Goal: Task Accomplishment & Management: Use online tool/utility

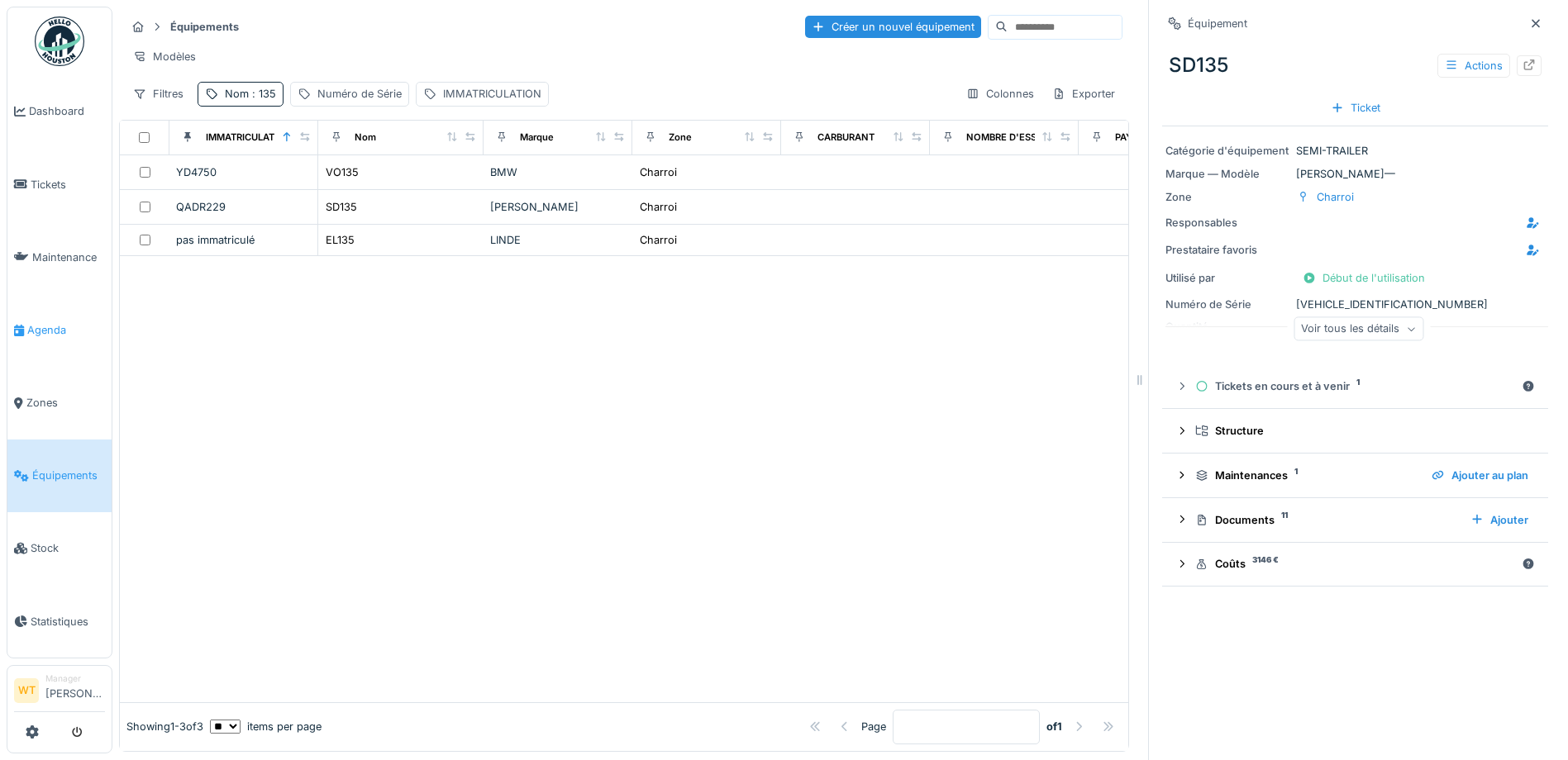
click at [35, 322] on span "Agenda" at bounding box center [66, 330] width 78 height 16
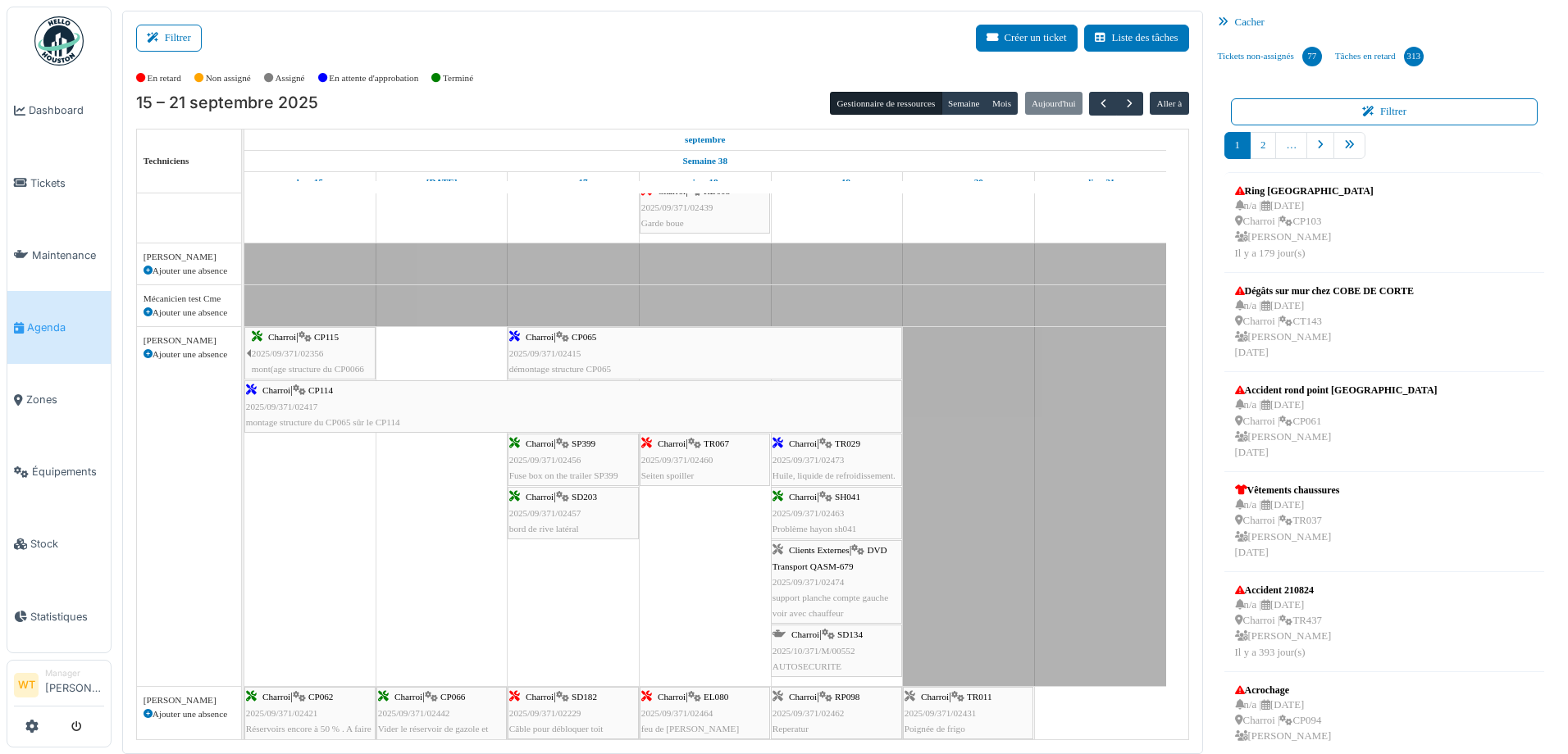
scroll to position [410, 0]
click at [64, 464] on span "Équipements" at bounding box center [68, 471] width 72 height 16
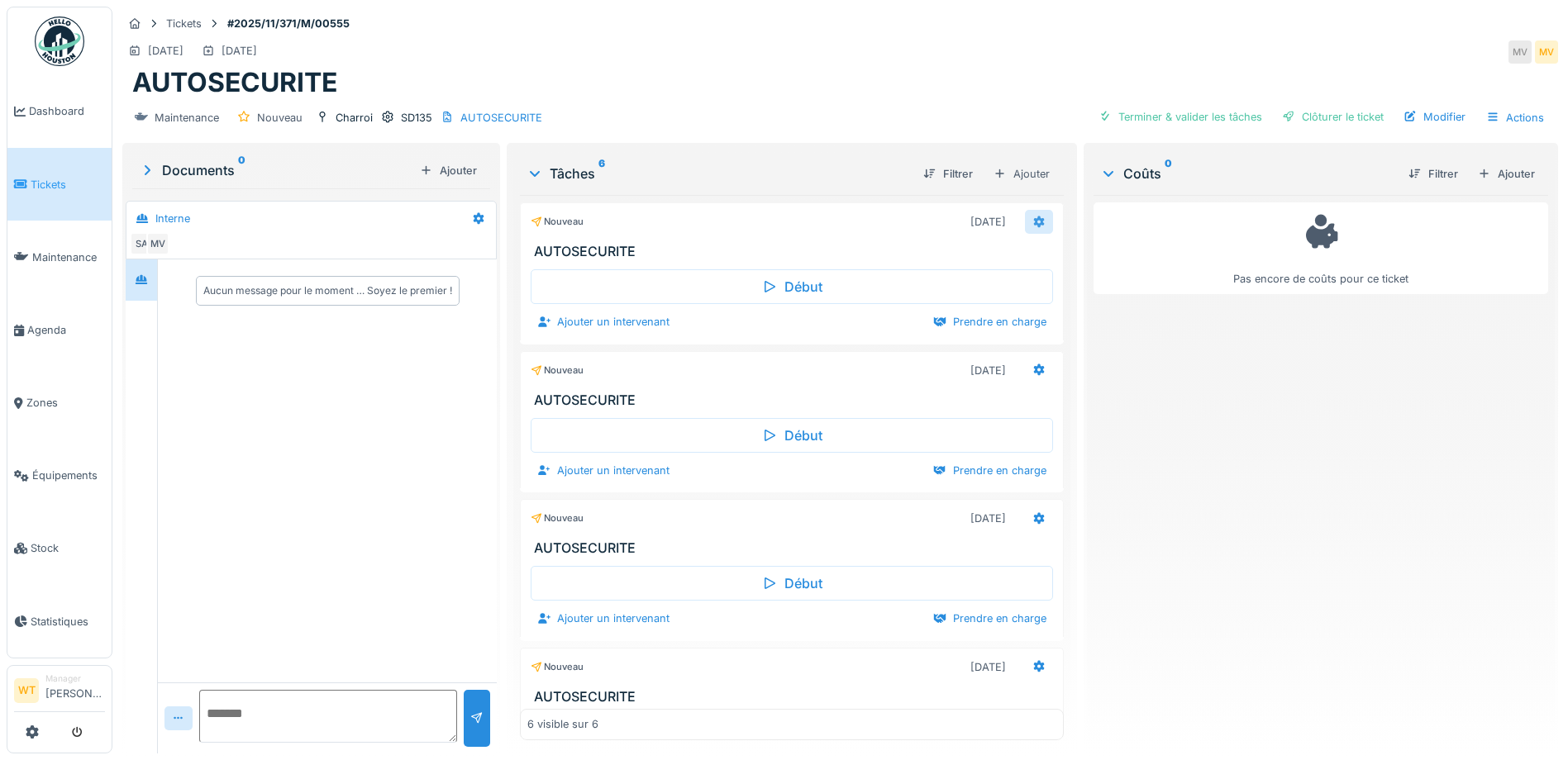
click at [1034, 223] on icon at bounding box center [1039, 222] width 11 height 12
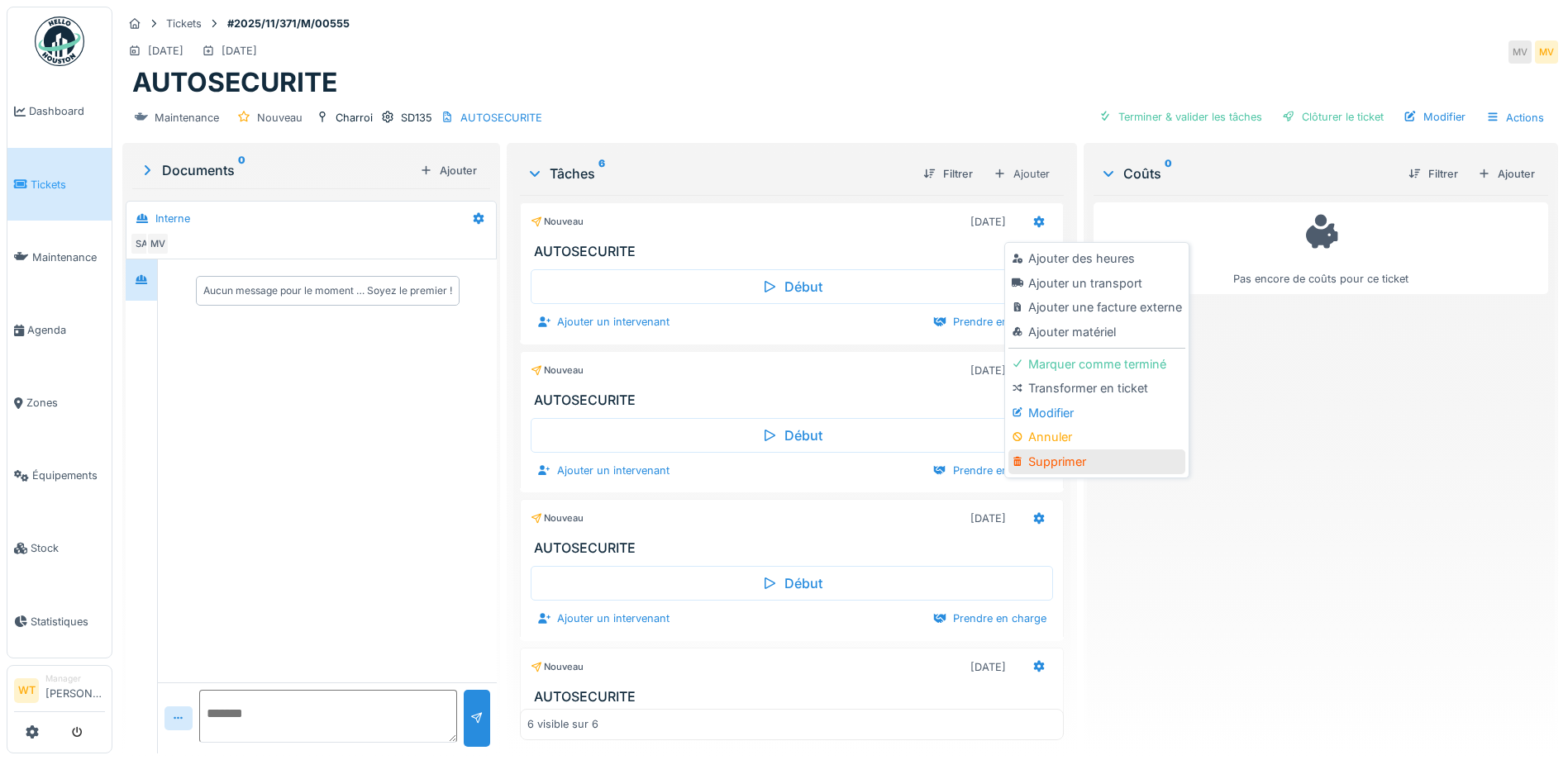
click at [1076, 458] on div "Supprimer" at bounding box center [1096, 461] width 176 height 24
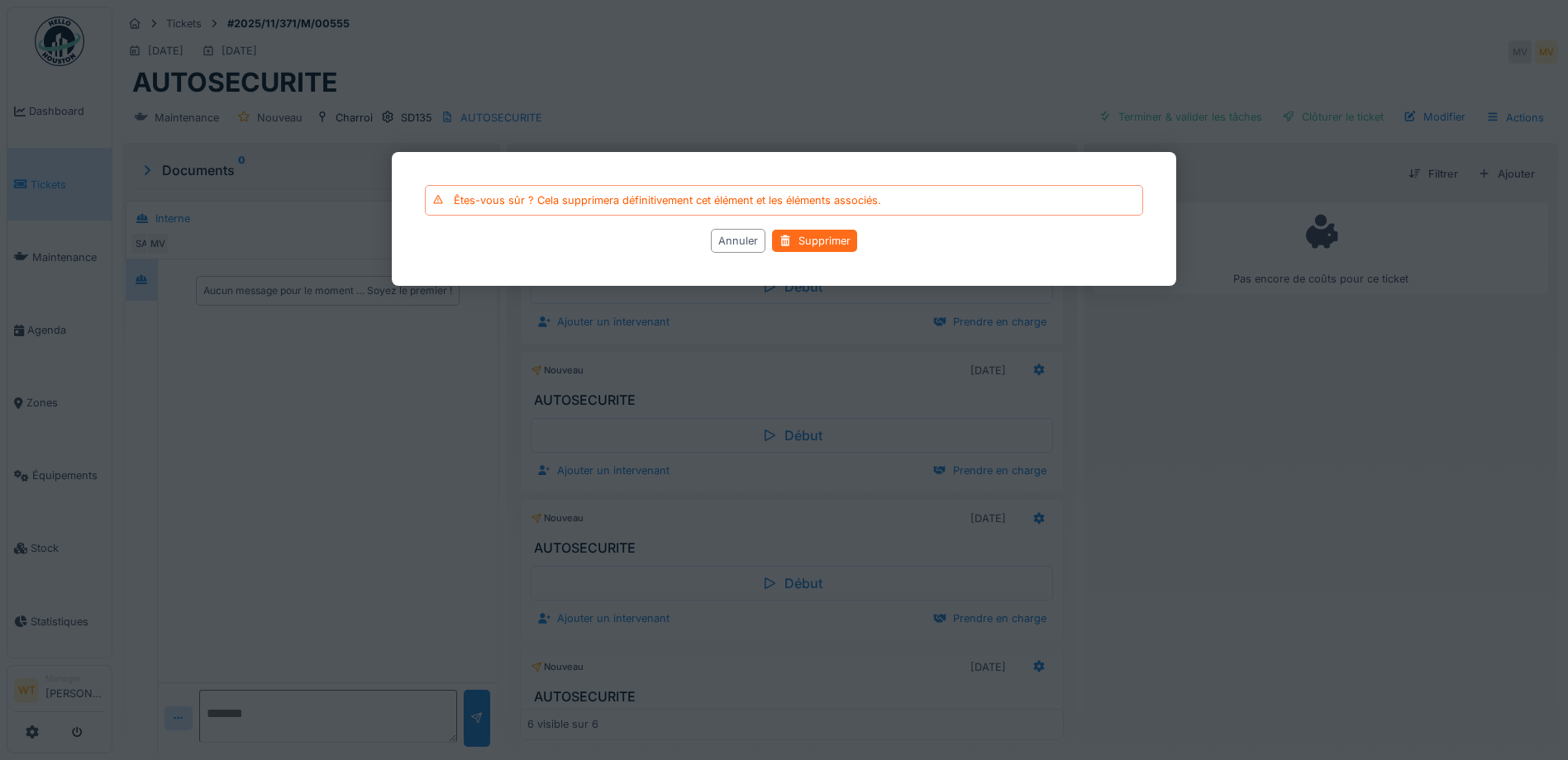
click at [834, 251] on div "Supprimer" at bounding box center [814, 240] width 85 height 22
click at [830, 239] on div "Supprimer" at bounding box center [814, 240] width 85 height 22
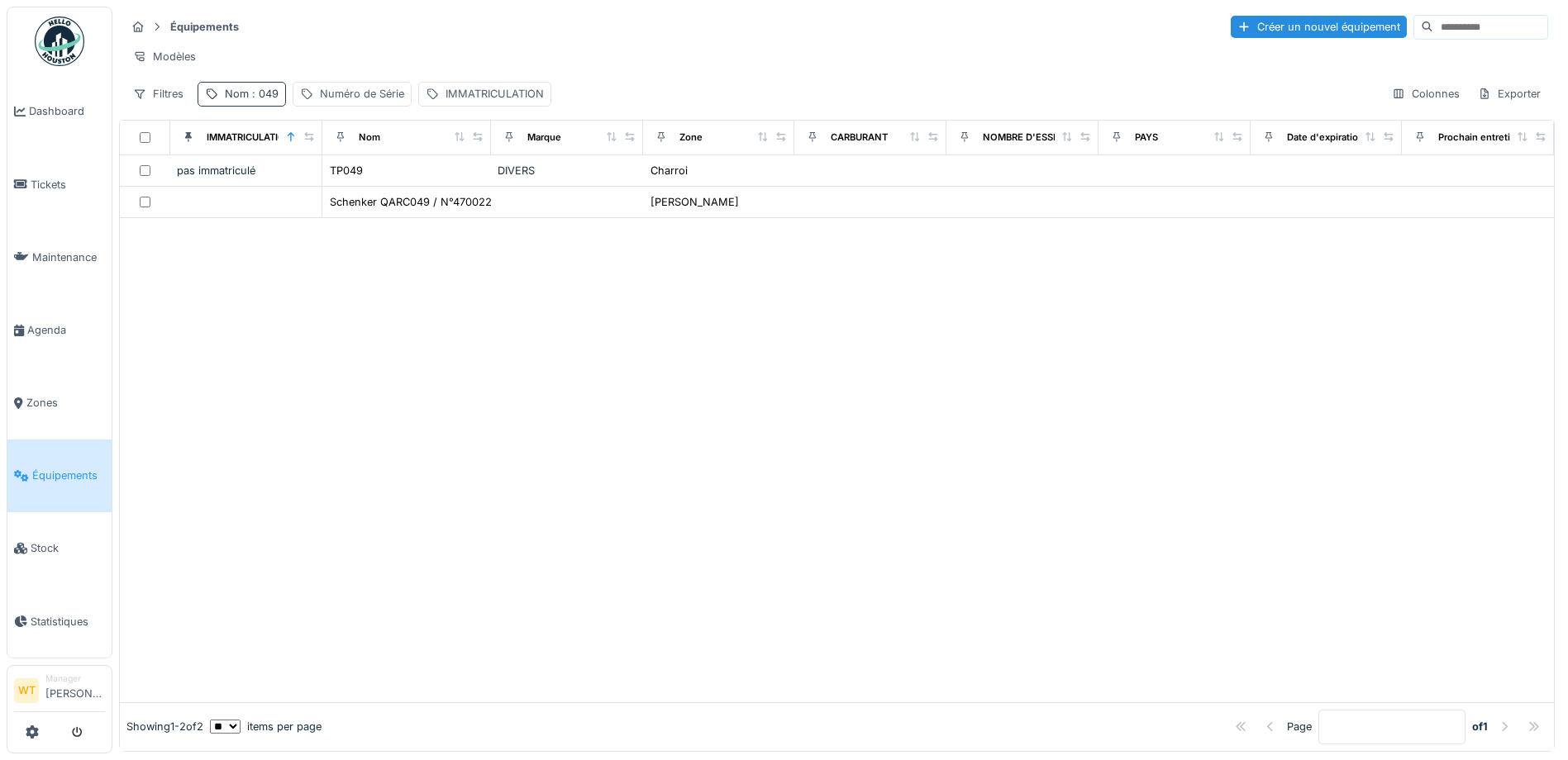
click at [239, 105] on div "Nom : 049" at bounding box center [241, 94] width 89 height 24
click at [356, 185] on icon at bounding box center [350, 186] width 14 height 11
click at [325, 190] on input "Nom" at bounding box center [287, 186] width 165 height 35
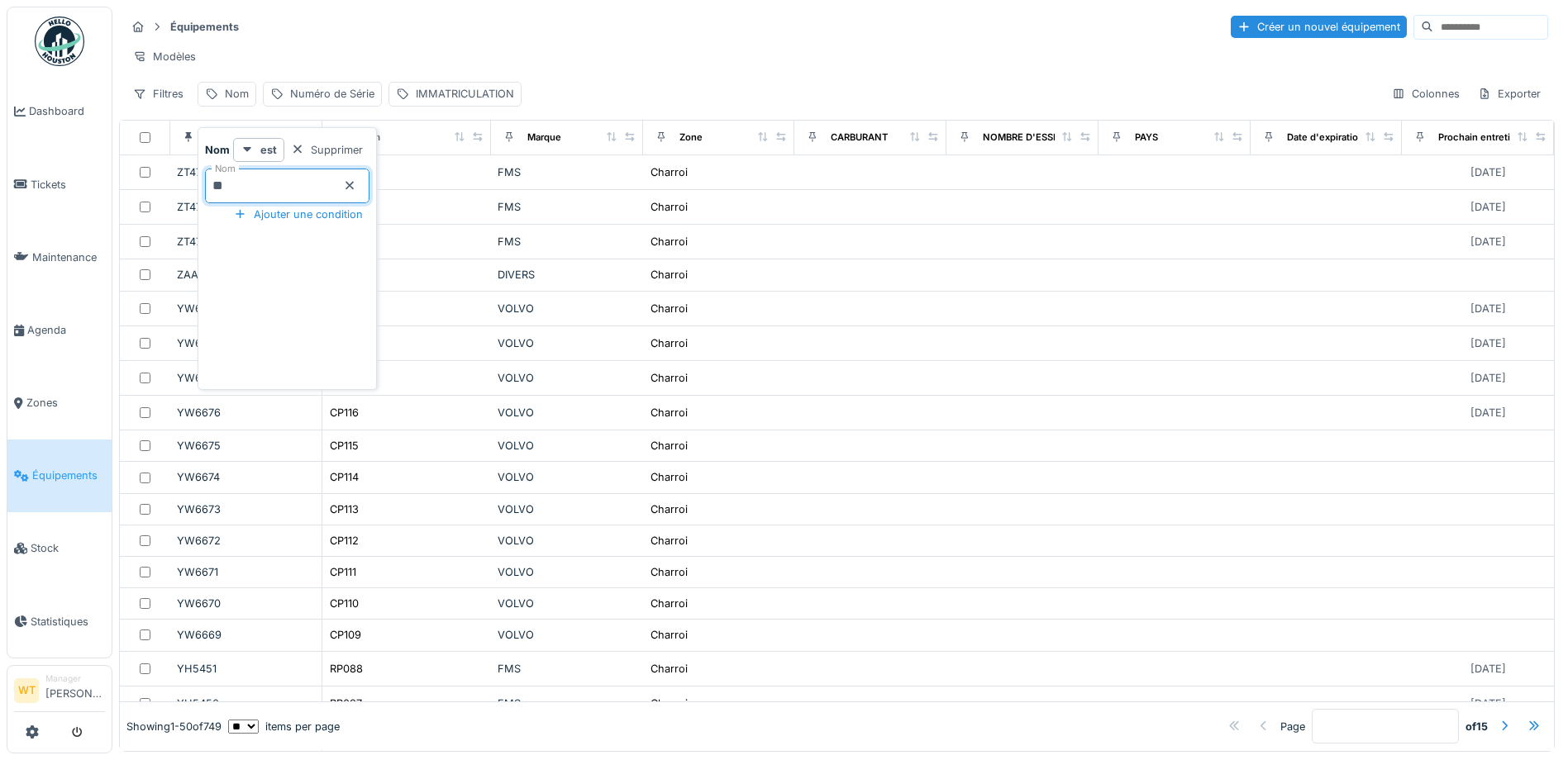
type input "***"
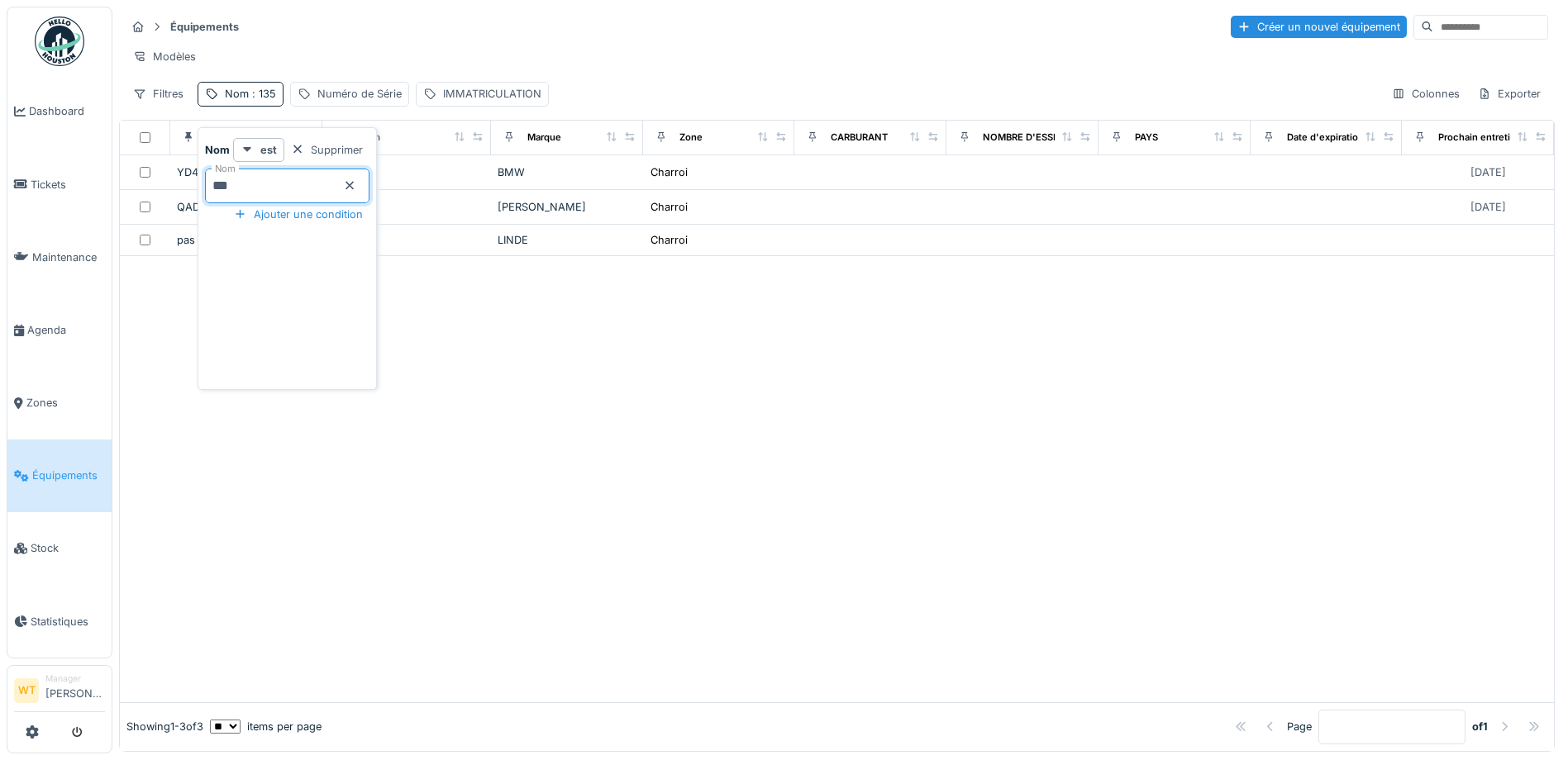
click at [735, 20] on div "Équipements Créer un nouvel équipement" at bounding box center [837, 27] width 1423 height 27
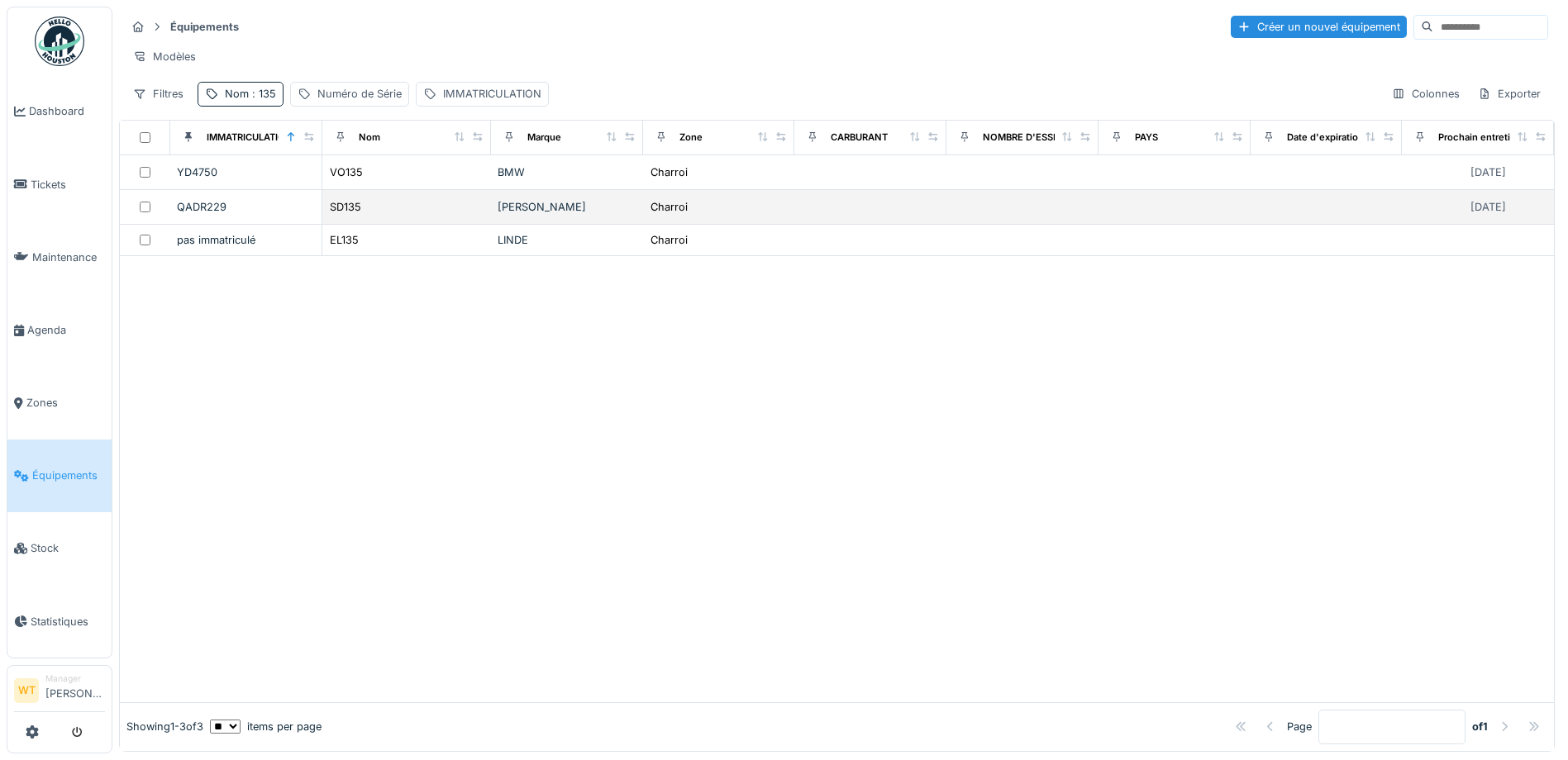
click at [482, 222] on td "SD135" at bounding box center [407, 207] width 169 height 35
